Goal: Check status: Check status

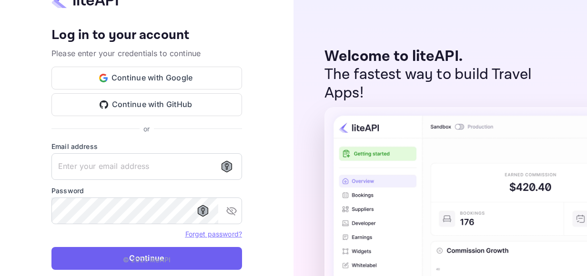
type input "adminpassword_support@yandex-team.ru"
click at [110, 261] on button "Continue" at bounding box center [146, 258] width 191 height 23
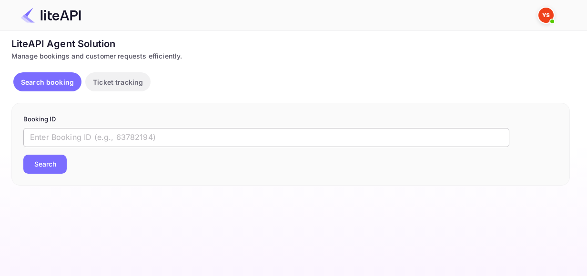
click at [152, 139] on input "text" at bounding box center [266, 137] width 486 height 19
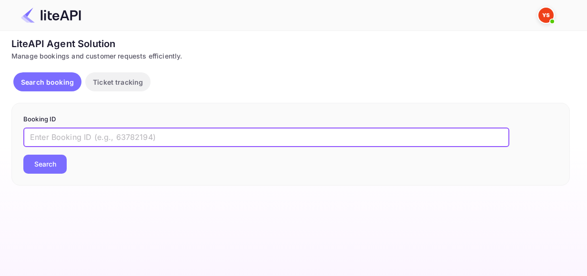
click at [150, 136] on input "text" at bounding box center [266, 137] width 486 height 19
paste input "8790925"
type input "8790925"
click at [23, 155] on button "Search" at bounding box center [44, 164] width 43 height 19
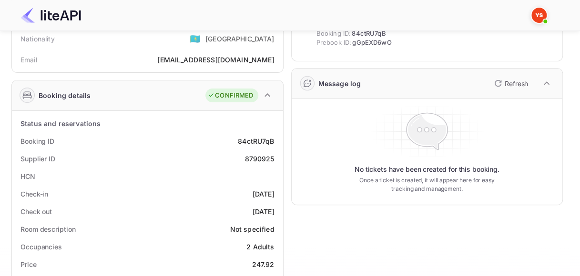
scroll to position [95, 0]
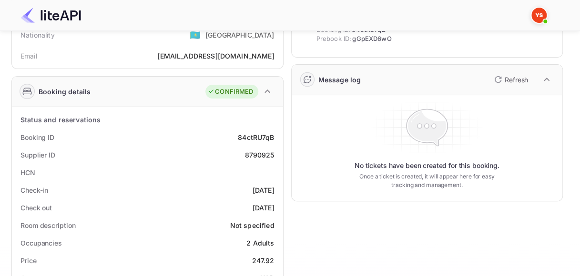
click at [256, 132] on div "84ctRU7qB" at bounding box center [256, 137] width 36 height 10
copy div "84ctRU7qB"
click at [263, 154] on div "8790925" at bounding box center [259, 155] width 30 height 10
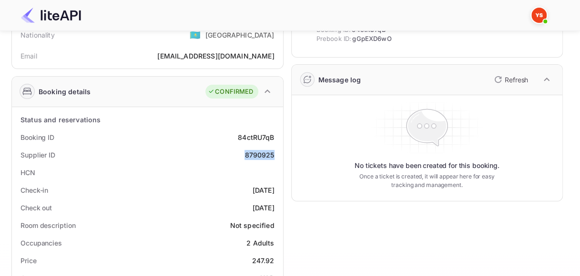
copy div "8790925"
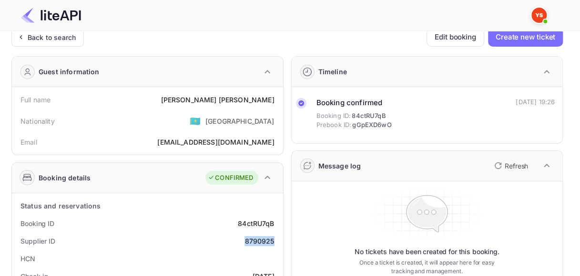
scroll to position [0, 0]
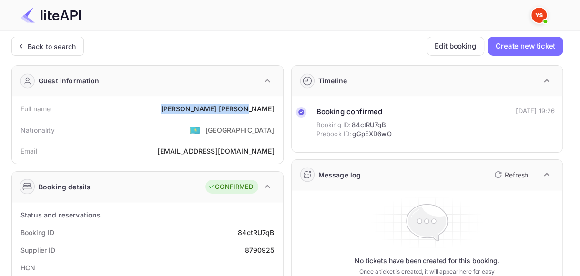
drag, startPoint x: 226, startPoint y: 106, endPoint x: 278, endPoint y: 106, distance: 52.4
click at [278, 106] on div "Full name [PERSON_NAME]" at bounding box center [147, 109] width 263 height 18
copy div "[PERSON_NAME]"
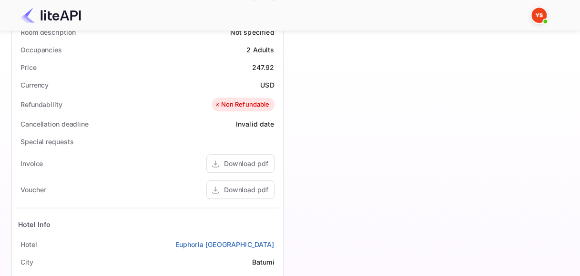
scroll to position [333, 0]
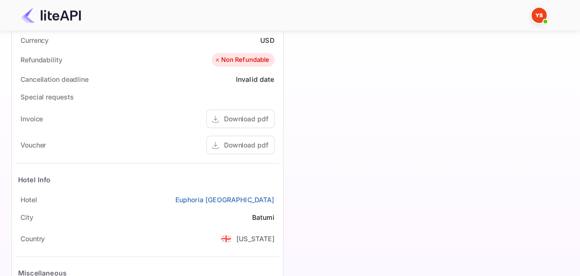
drag, startPoint x: 128, startPoint y: 197, endPoint x: 275, endPoint y: 197, distance: 147.2
click at [275, 197] on div "[GEOGRAPHIC_DATA]" at bounding box center [147, 200] width 263 height 18
copy link "Euphoria [GEOGRAPHIC_DATA]"
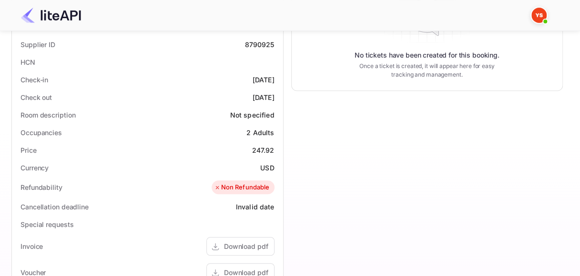
scroll to position [191, 0]
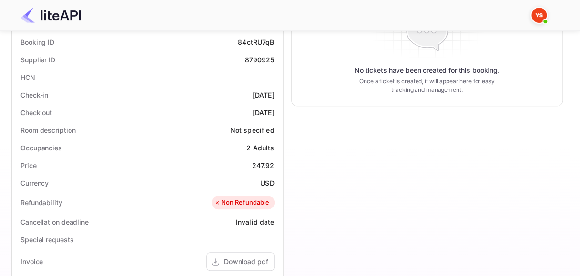
drag, startPoint x: 234, startPoint y: 91, endPoint x: 275, endPoint y: 91, distance: 41.0
click at [275, 91] on div "Check-in [DATE]" at bounding box center [147, 95] width 263 height 18
copy div "[DATE]"
drag, startPoint x: 252, startPoint y: 111, endPoint x: 279, endPoint y: 111, distance: 27.2
click at [280, 111] on div "Status and reservations Booking ID 84ctRU7qB Supplier ID 8790925 HCN Check-in […" at bounding box center [147, 248] width 271 height 472
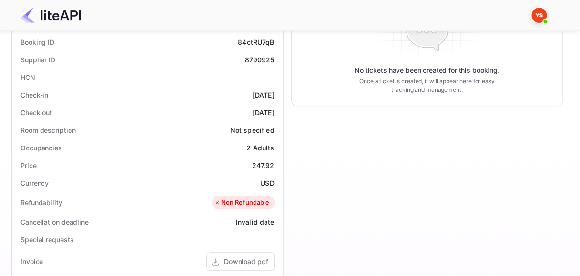
copy div "[DATE]"
